Goal: Task Accomplishment & Management: Use online tool/utility

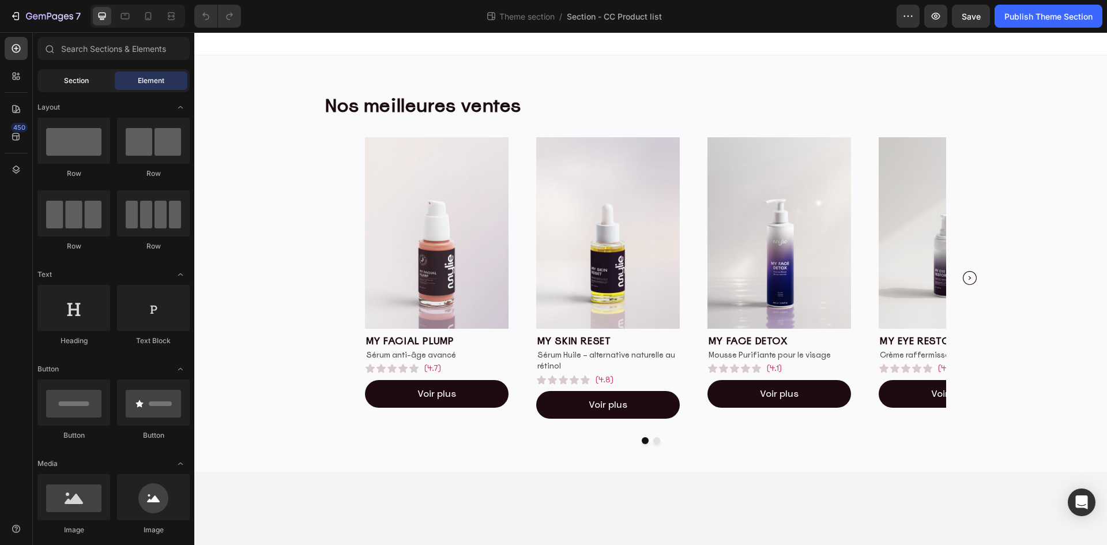
click at [71, 77] on span "Section" at bounding box center [76, 81] width 25 height 10
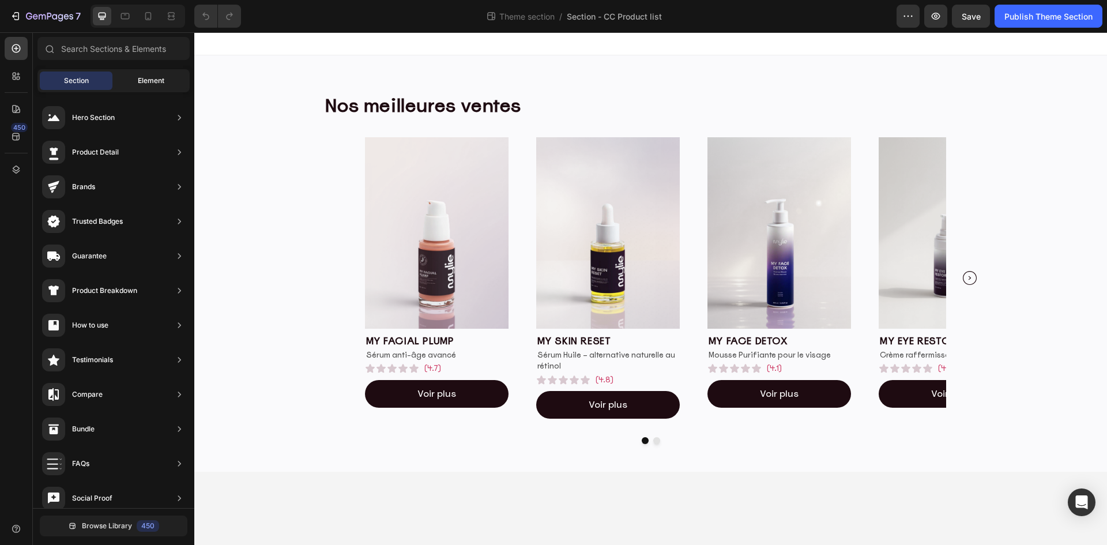
click at [120, 76] on div "Element" at bounding box center [151, 80] width 73 height 18
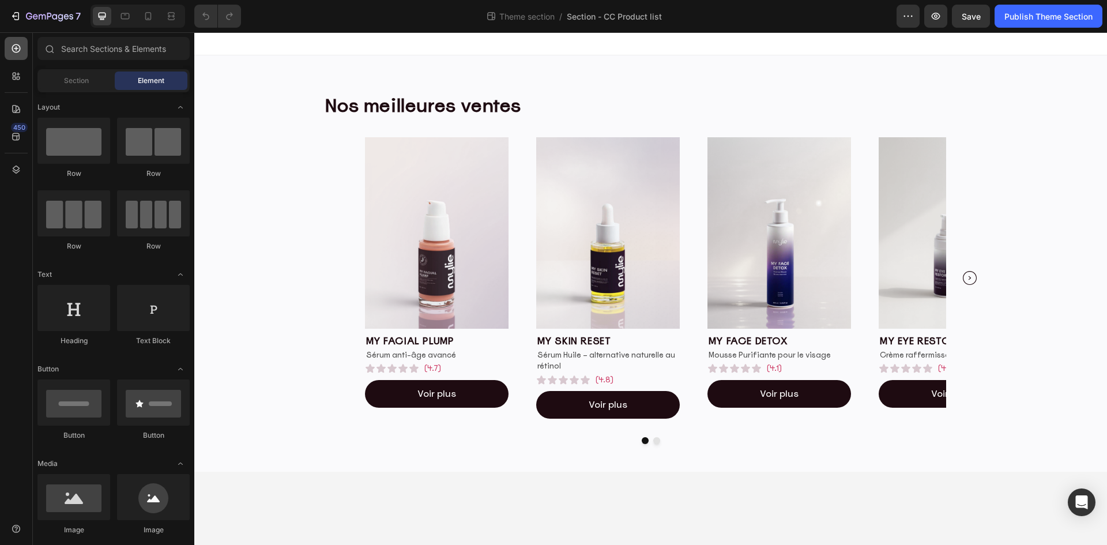
click at [10, 51] on div at bounding box center [16, 48] width 23 height 23
click at [385, 282] on img at bounding box center [437, 232] width 144 height 191
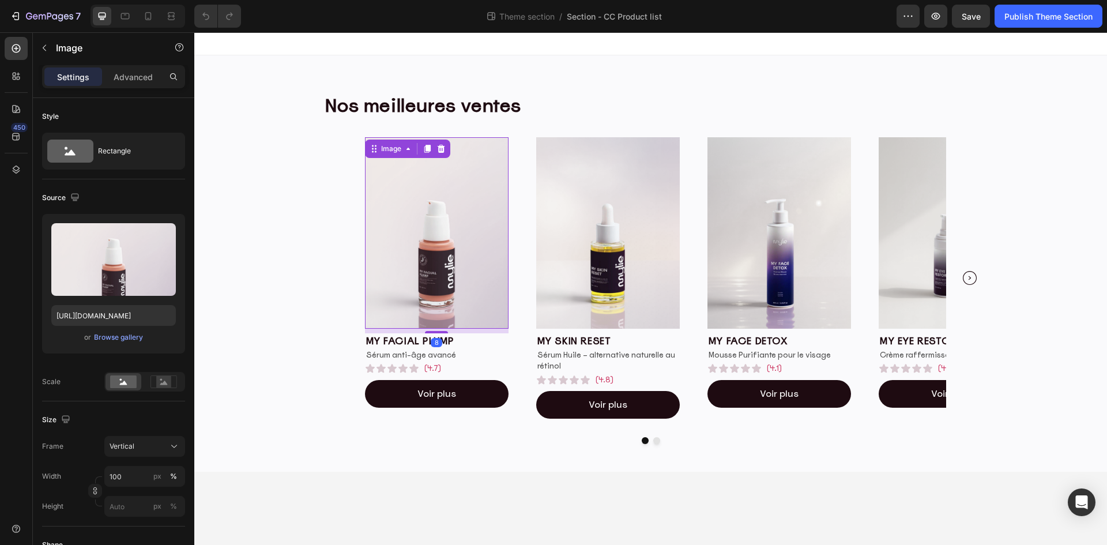
click at [338, 281] on div "Image 8 my facial plump Heading Sérum anti-âge avancé Text Block Icon Icon Icon…" at bounding box center [650, 278] width 673 height 300
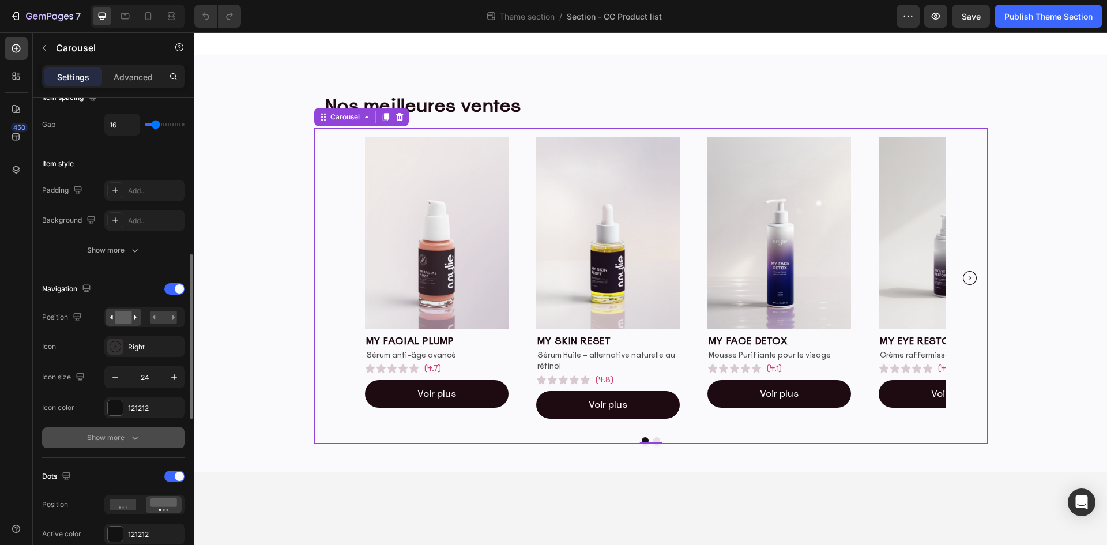
scroll to position [346, 0]
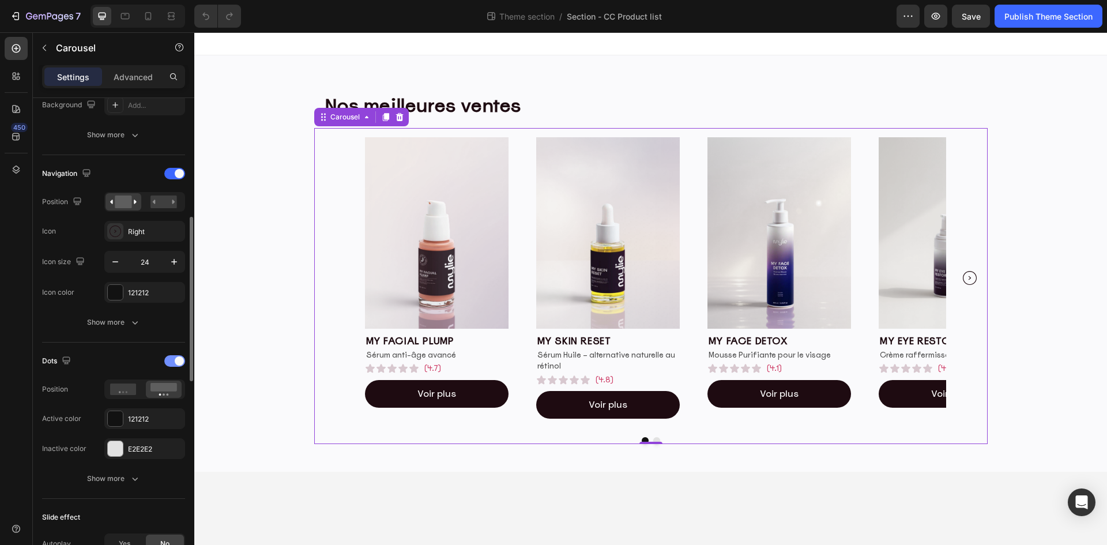
drag, startPoint x: 173, startPoint y: 361, endPoint x: 24, endPoint y: 363, distance: 149.3
click at [173, 361] on div at bounding box center [174, 361] width 21 height 12
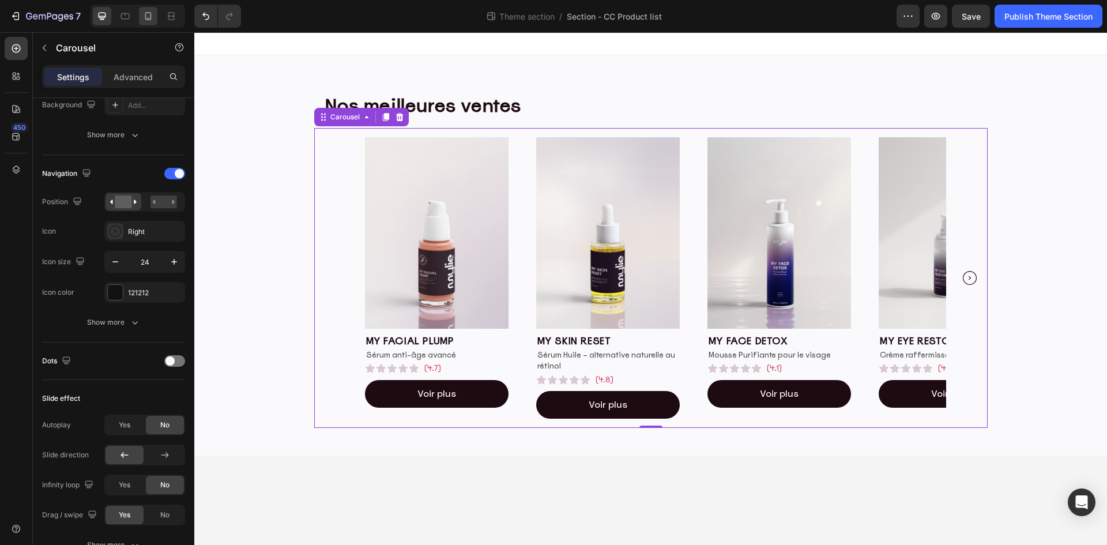
click at [145, 16] on icon at bounding box center [148, 16] width 6 height 8
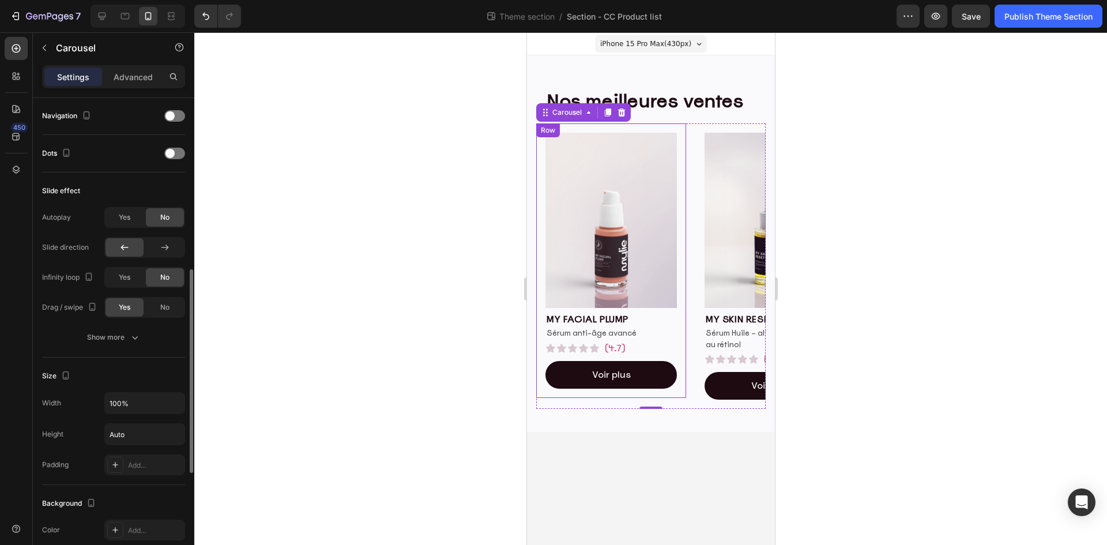
scroll to position [346, 0]
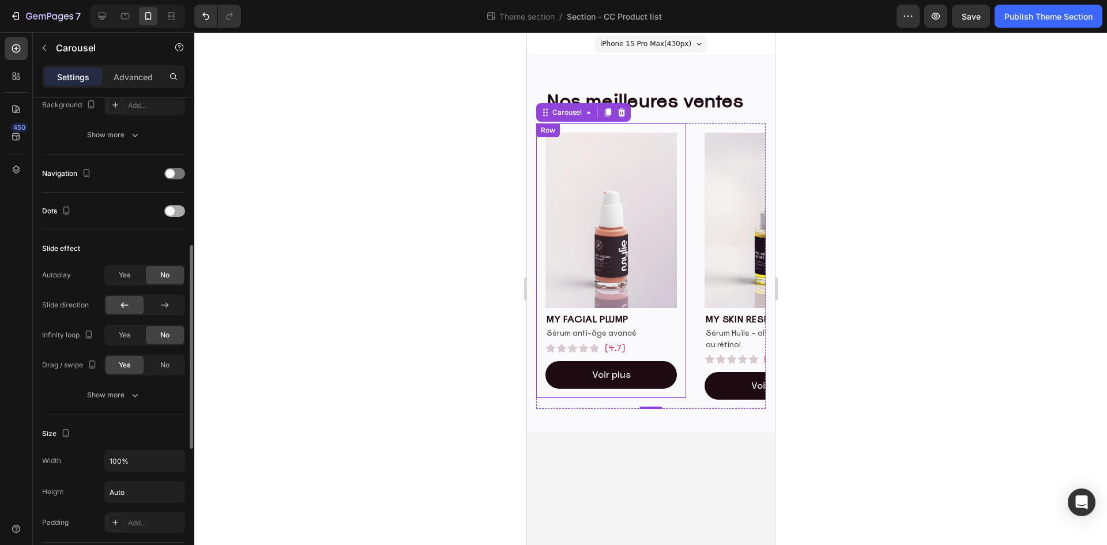
click at [171, 214] on span at bounding box center [169, 210] width 9 height 9
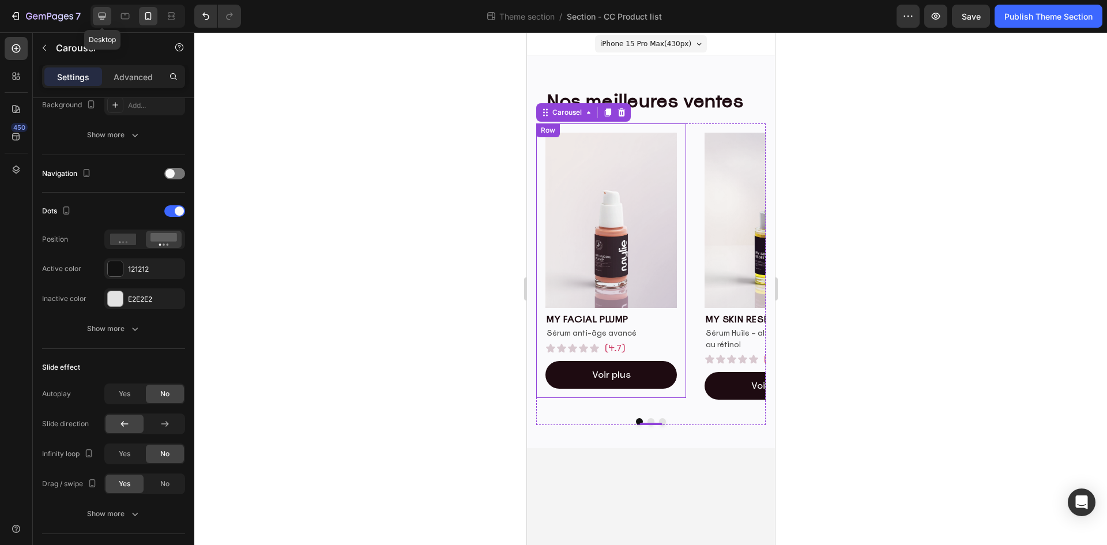
click at [100, 13] on icon at bounding box center [102, 16] width 7 height 7
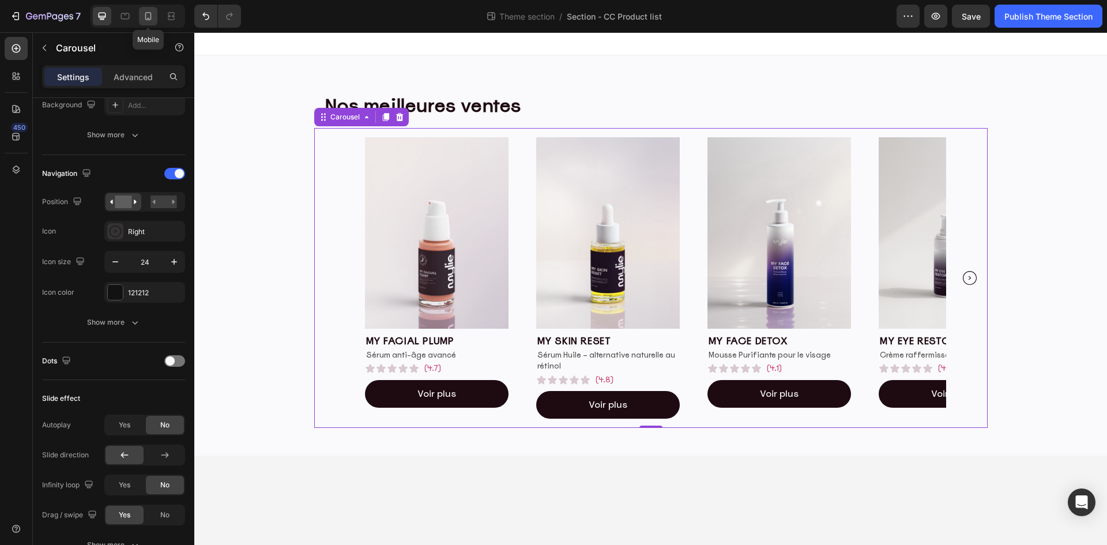
click at [148, 20] on icon at bounding box center [148, 16] width 6 height 8
type input "100%"
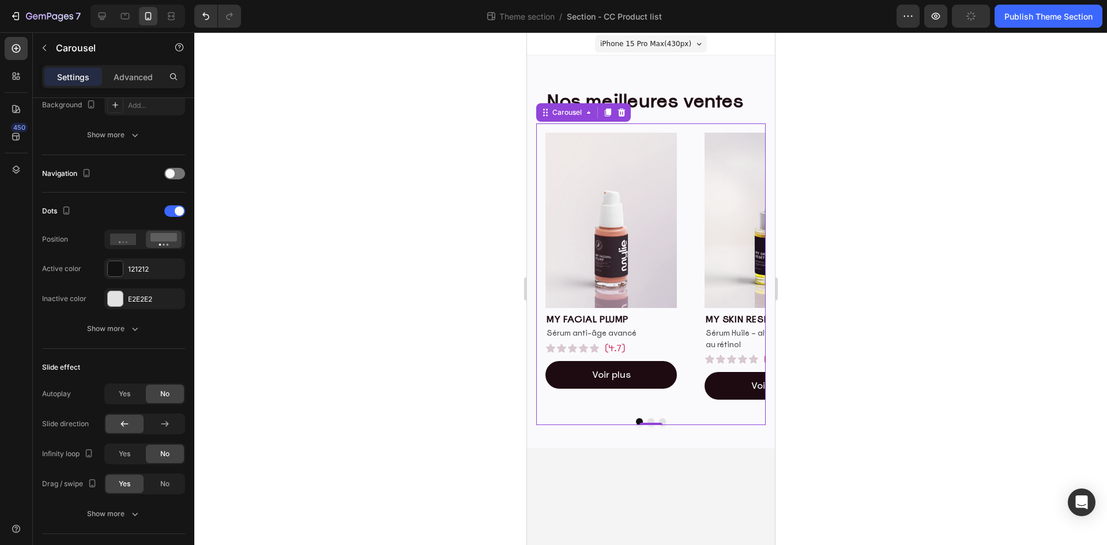
click at [861, 252] on div at bounding box center [650, 288] width 912 height 512
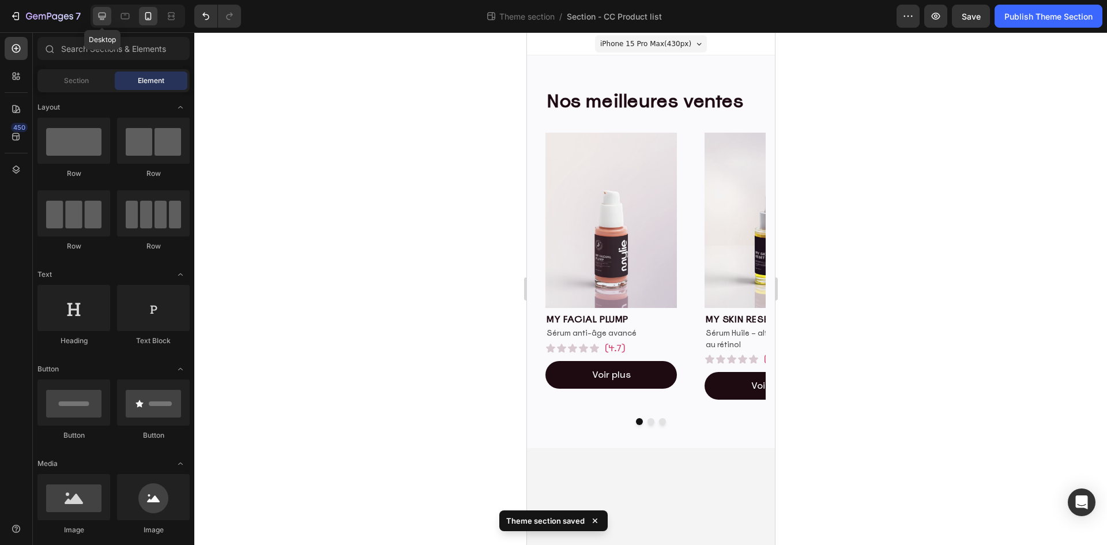
click at [100, 12] on icon at bounding box center [102, 16] width 12 height 12
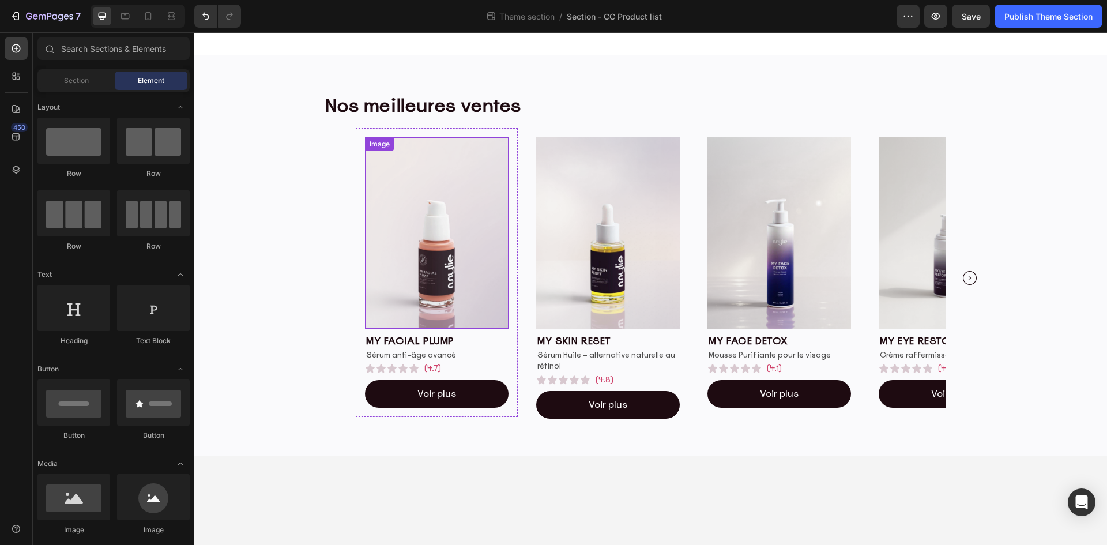
drag, startPoint x: 460, startPoint y: 254, endPoint x: 605, endPoint y: 252, distance: 144.7
click at [460, 254] on img at bounding box center [437, 232] width 144 height 191
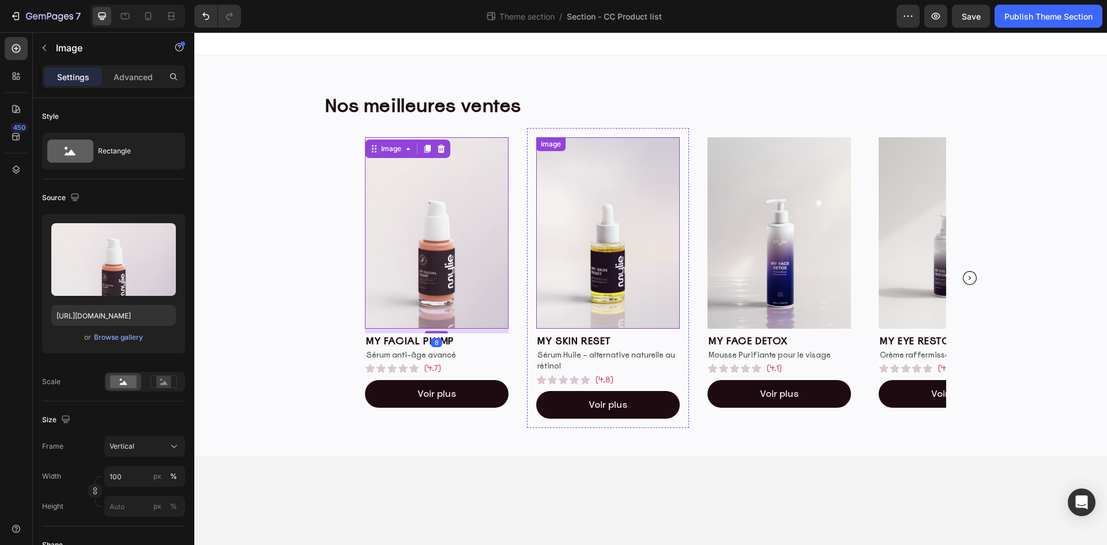
click at [613, 251] on img at bounding box center [608, 232] width 144 height 191
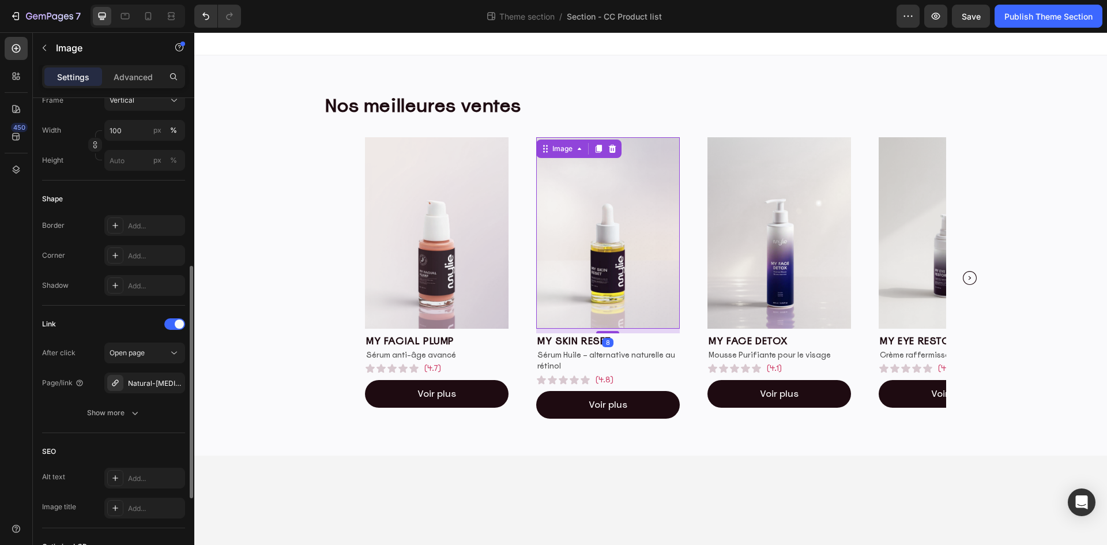
click at [774, 251] on img at bounding box center [779, 232] width 144 height 191
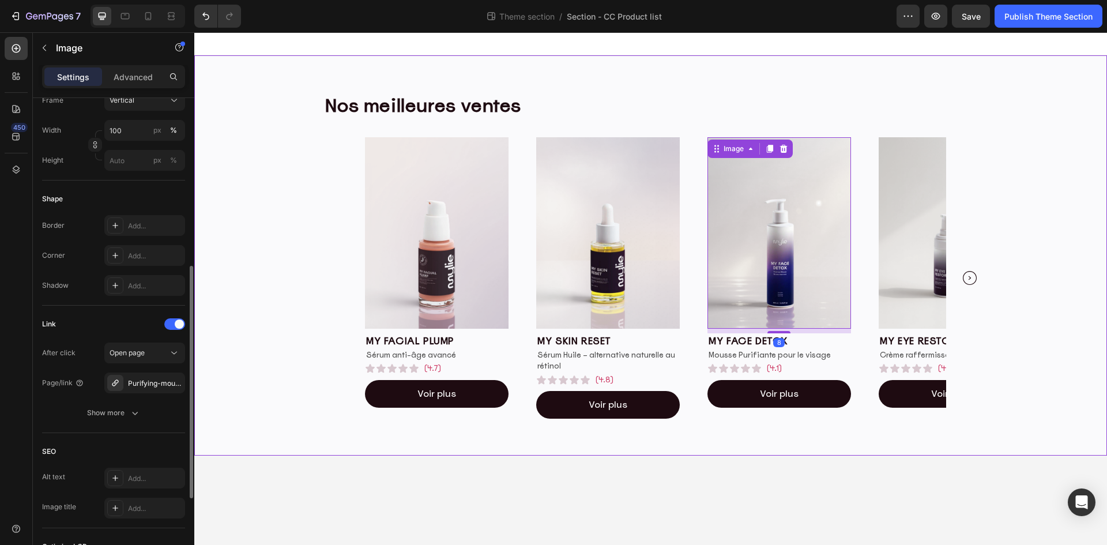
click at [1047, 222] on div "Nos meilleures ventes Heading Row Image my facial plump Heading Sérum anti-âge …" at bounding box center [650, 255] width 912 height 363
